Goal: Task Accomplishment & Management: Manage account settings

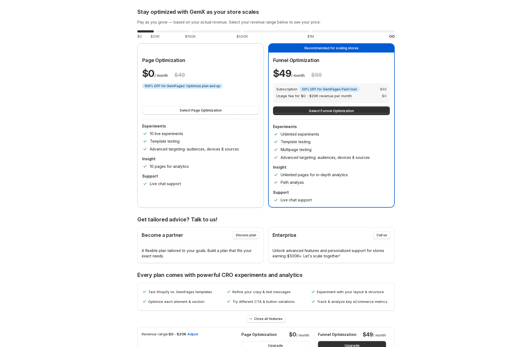
scroll to position [16, 0]
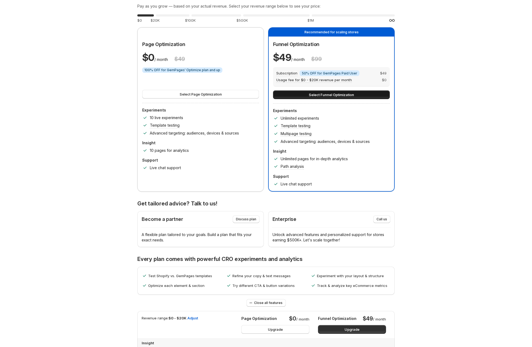
click at [264, 97] on button "Select Funnel Optimization" at bounding box center [331, 94] width 117 height 9
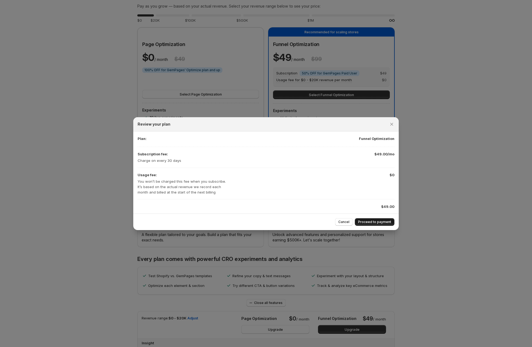
click at [264, 222] on span "Proceed to payment" at bounding box center [374, 222] width 33 height 4
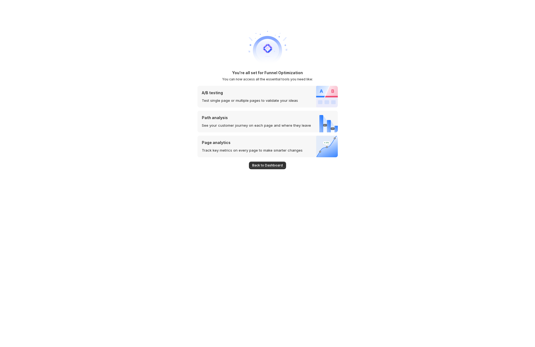
click at [268, 164] on span "Back to Dashboard" at bounding box center [267, 165] width 31 height 4
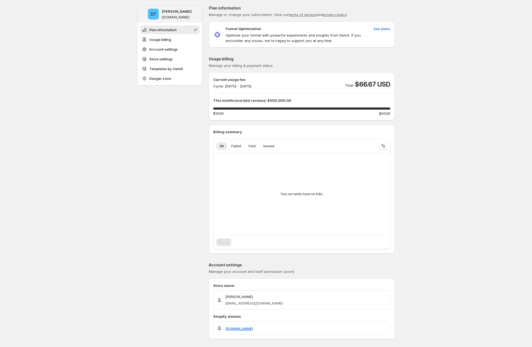
click at [374, 78] on div "Current usage fee Cycle: [DATE] - [DATE] Total $66.67 USD" at bounding box center [301, 83] width 177 height 12
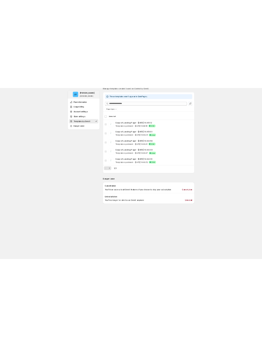
scroll to position [512, 0]
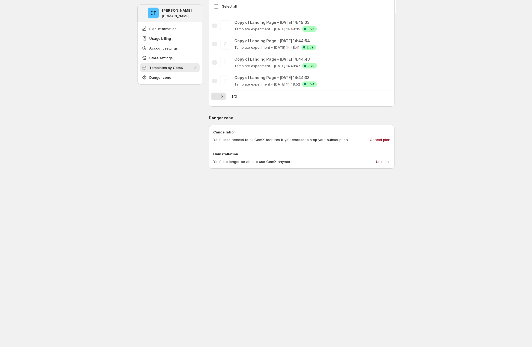
click at [386, 159] on span "Uninstall" at bounding box center [383, 161] width 14 height 5
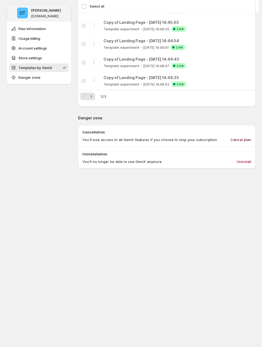
click at [240, 140] on span "Cancel plan" at bounding box center [240, 139] width 21 height 5
click at [250, 160] on span "Uninstall" at bounding box center [244, 161] width 14 height 5
click at [251, 161] on span "Uninstall" at bounding box center [244, 161] width 14 height 5
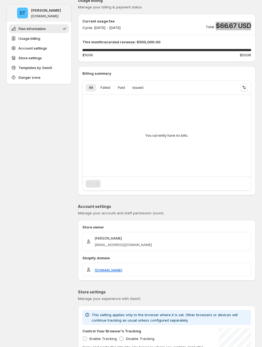
scroll to position [0, 0]
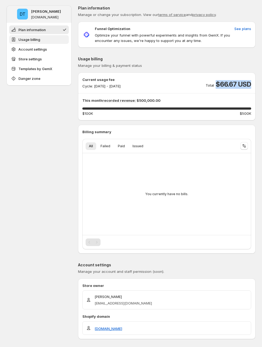
click at [47, 43] on button "Usage billing" at bounding box center [39, 39] width 60 height 9
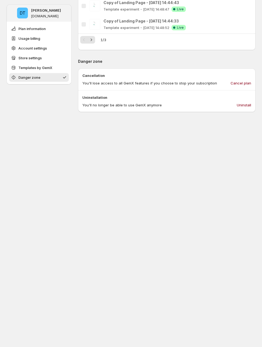
scroll to position [628, 0]
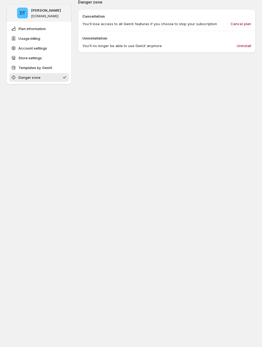
scroll to position [95, 0]
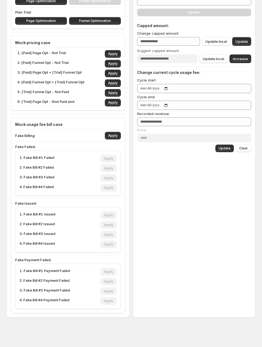
click at [70, 137] on div "Fake Billing: Apply" at bounding box center [68, 136] width 106 height 8
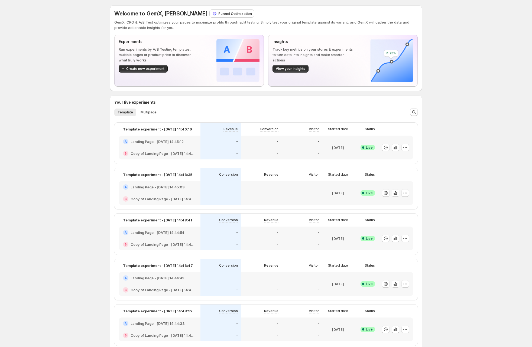
click at [84, 109] on div "Welcome to GemX, [PERSON_NAME] Funnel Optimization GemX: CRO & A/B Test optimiz…" at bounding box center [266, 256] width 532 height 512
click at [156, 112] on span "Multipage" at bounding box center [148, 112] width 16 height 4
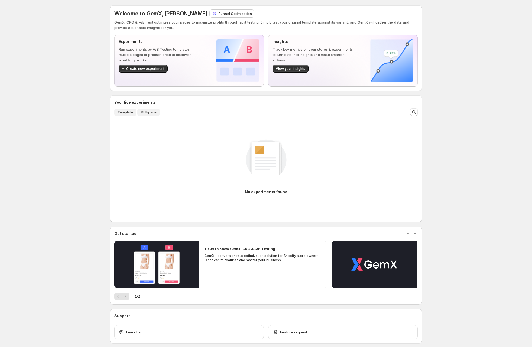
click at [129, 113] on span "Template" at bounding box center [124, 112] width 15 height 4
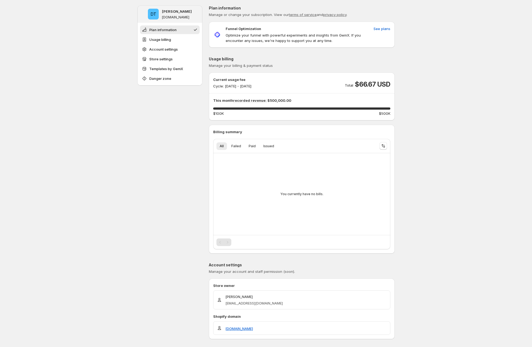
drag, startPoint x: 93, startPoint y: 186, endPoint x: 87, endPoint y: 188, distance: 6.7
